Goal: Task Accomplishment & Management: Use online tool/utility

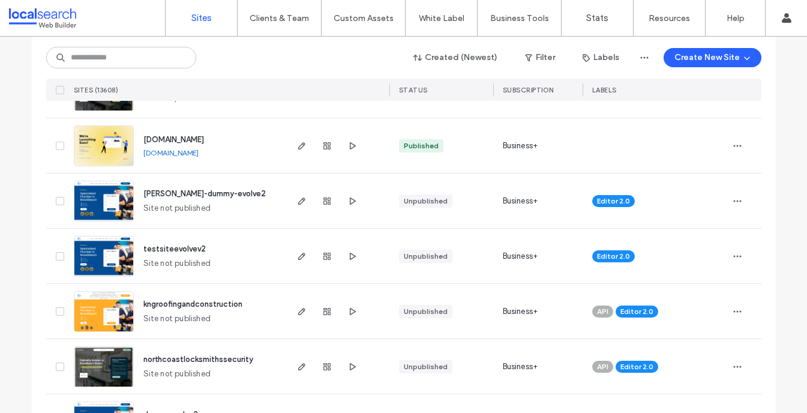
scroll to position [176, 0]
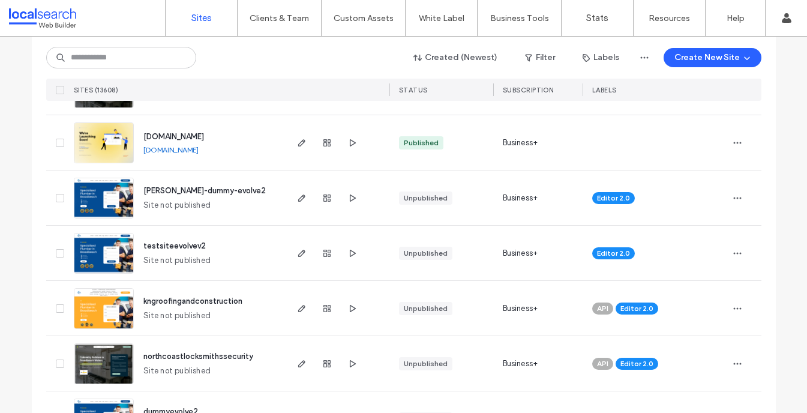
click at [110, 197] on img at bounding box center [103, 219] width 59 height 82
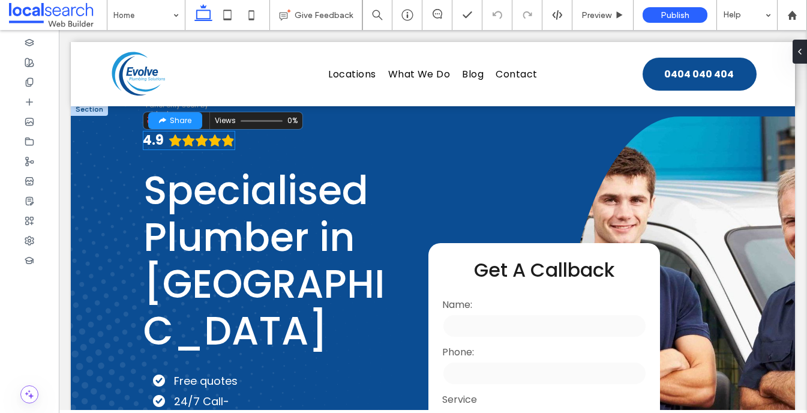
click at [210, 147] on icon "Rating: 4.9 out of 5" at bounding box center [214, 140] width 13 height 13
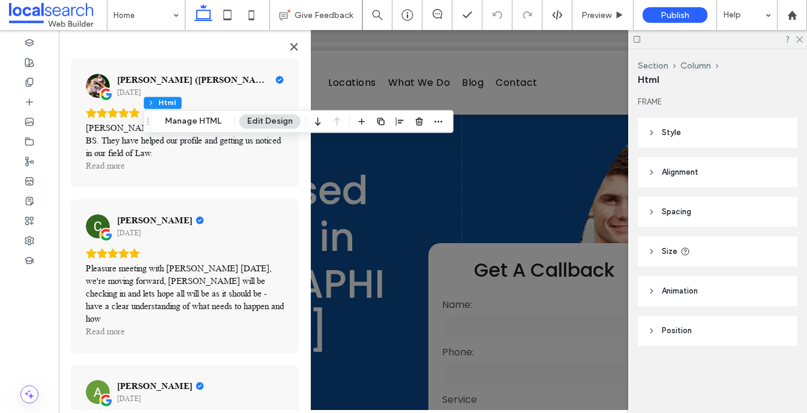
click at [671, 127] on span "Style" at bounding box center [671, 133] width 19 height 12
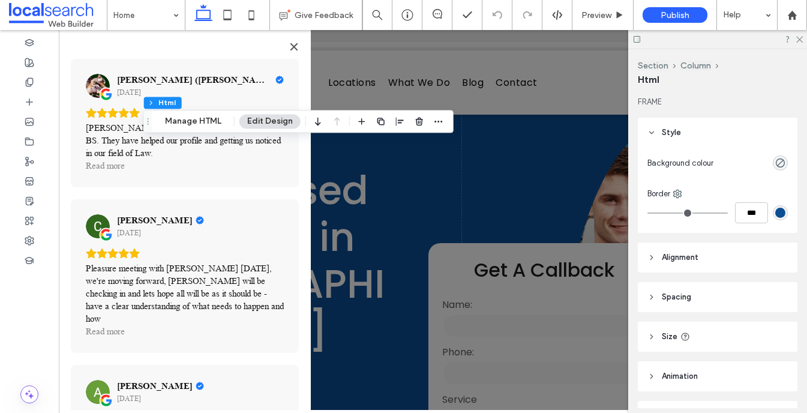
click at [697, 254] on span "Alignment" at bounding box center [680, 257] width 37 height 12
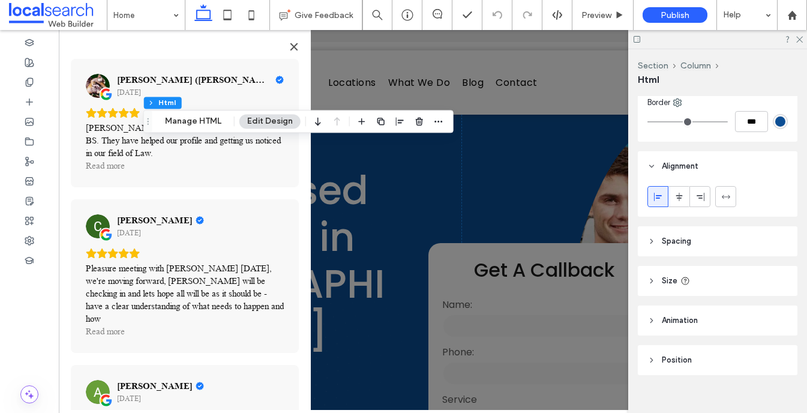
scroll to position [106, 0]
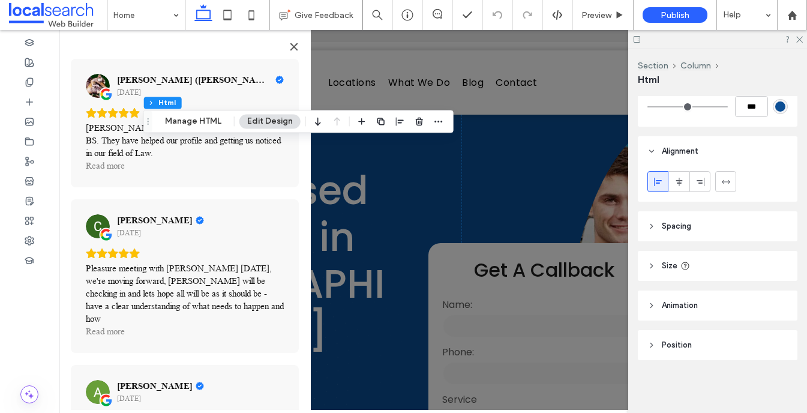
click at [671, 266] on span "Size" at bounding box center [670, 266] width 16 height 12
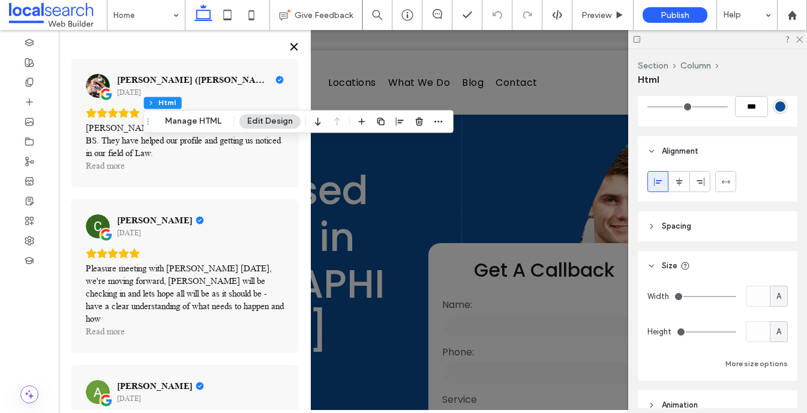
click at [296, 47] on icon "Close" at bounding box center [294, 47] width 10 height 10
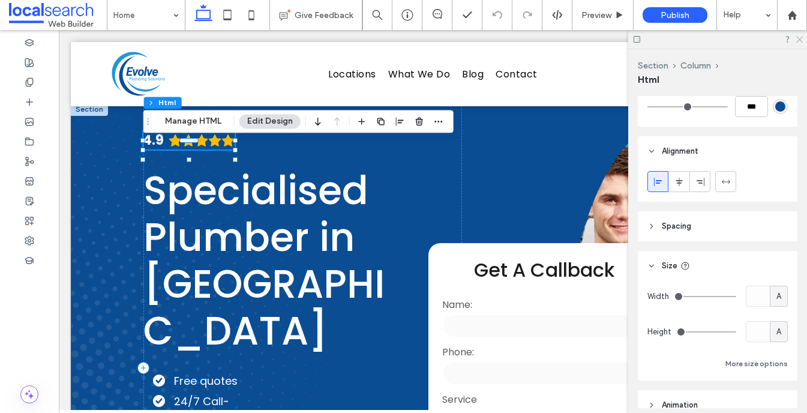
click at [800, 40] on use at bounding box center [799, 40] width 7 height 7
